Goal: Task Accomplishment & Management: Manage account settings

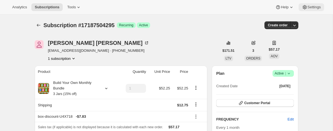
click at [313, 7] on span "Settings" at bounding box center [313, 7] width 13 height 4
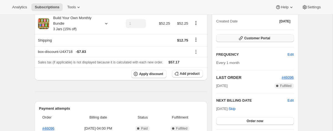
scroll to position [42, 0]
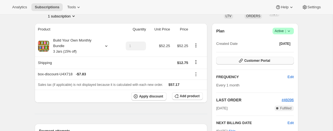
click at [260, 62] on span "Customer Portal" at bounding box center [257, 60] width 26 height 4
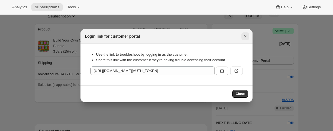
click at [244, 35] on icon "Close" at bounding box center [245, 37] width 6 height 6
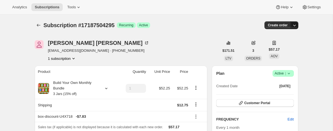
click at [295, 25] on icon "button" at bounding box center [294, 25] width 6 height 6
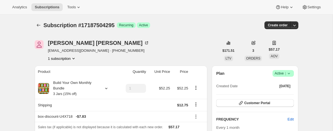
click at [127, 26] on span "Recurring" at bounding box center [126, 25] width 14 height 4
click at [65, 24] on span "Subscription #17187504295" at bounding box center [79, 25] width 71 height 6
click at [81, 6] on icon at bounding box center [79, 7] width 6 height 6
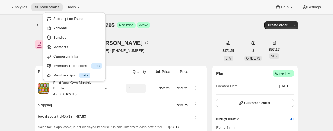
click at [181, 27] on div "Subscription #17187504295 Success Recurring Success Active" at bounding box center [124, 25] width 160 height 8
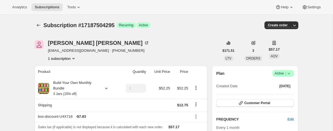
click at [75, 58] on icon "Product actions" at bounding box center [73, 58] width 2 height 1
click at [167, 46] on div "[PERSON_NAME] [EMAIL_ADDRESS][DOMAIN_NAME] · [PHONE_NUMBER] 1 subscription" at bounding box center [127, 50] width 184 height 21
click at [75, 58] on icon "Product actions" at bounding box center [74, 59] width 6 height 6
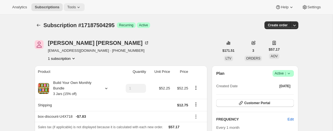
click at [80, 6] on icon at bounding box center [79, 7] width 6 height 6
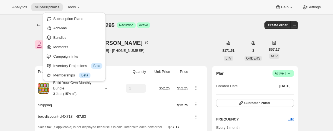
click at [190, 28] on div "Subscription #17187504295 Success Recurring Success Active" at bounding box center [124, 25] width 160 height 8
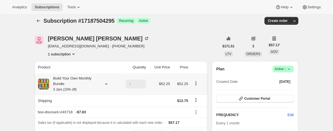
scroll to position [5, 0]
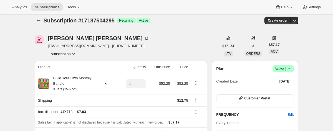
click at [289, 68] on icon at bounding box center [289, 69] width 6 height 6
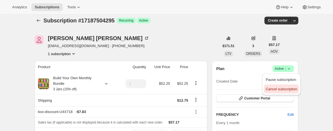
click at [289, 88] on span "Cancel subscription" at bounding box center [280, 89] width 31 height 4
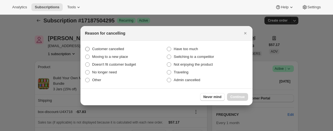
click at [88, 48] on span ":rbm:" at bounding box center [87, 49] width 4 height 4
click at [85, 47] on input "Customer cancelled" at bounding box center [85, 47] width 0 height 0
radio input "true"
click at [242, 95] on span "Continue" at bounding box center [237, 97] width 14 height 4
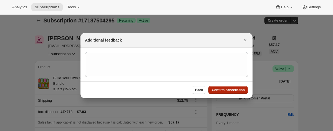
click at [240, 90] on span "Confirm cancellation" at bounding box center [227, 90] width 33 height 4
